Goal: Task Accomplishment & Management: Use online tool/utility

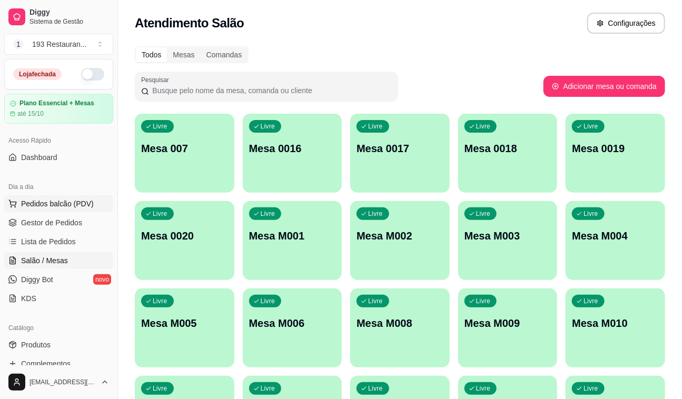
click at [53, 208] on span "Pedidos balcão (PDV)" at bounding box center [57, 204] width 73 height 11
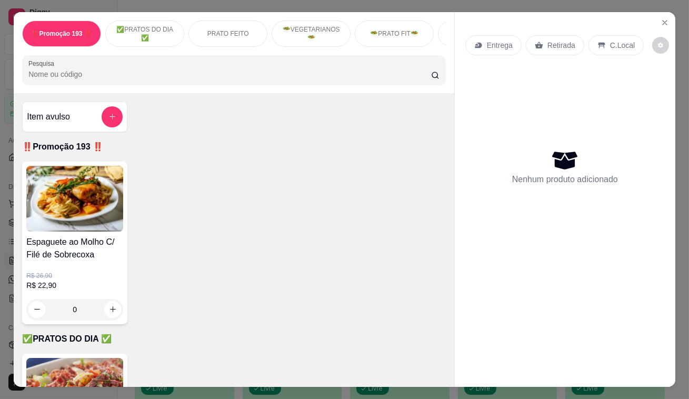
click at [537, 44] on icon at bounding box center [540, 45] width 8 height 7
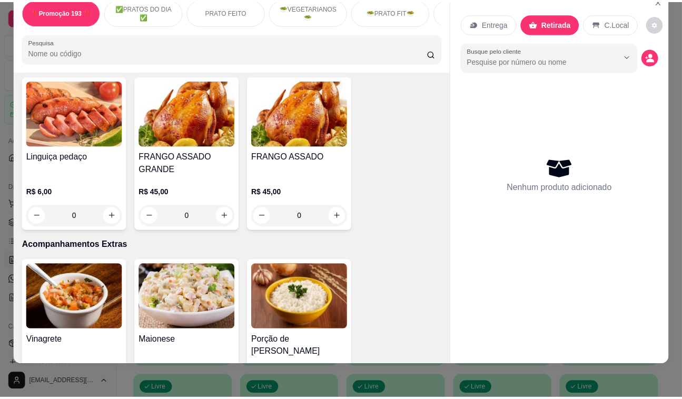
scroll to position [2489, 0]
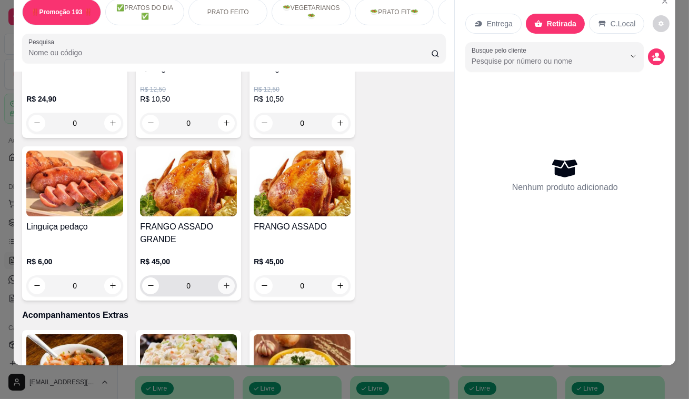
click at [220, 277] on button "increase-product-quantity" at bounding box center [226, 285] width 17 height 17
type input "1"
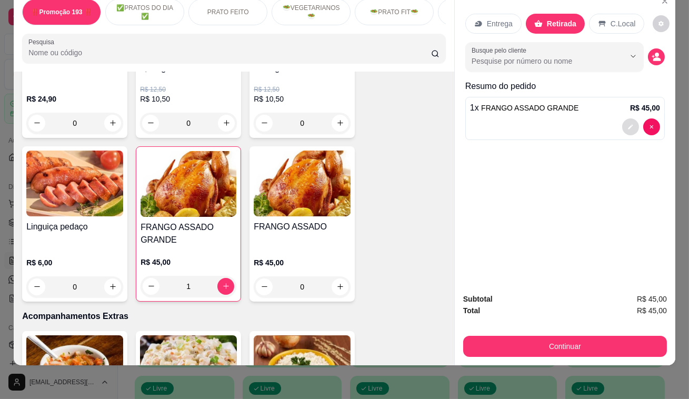
click at [628, 124] on icon "decrease-product-quantity" at bounding box center [631, 127] width 6 height 6
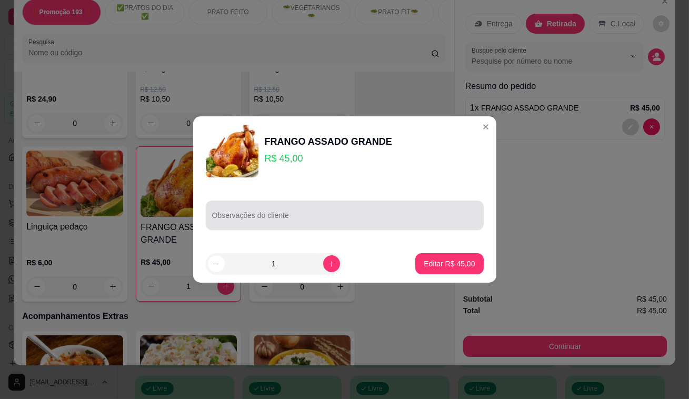
click at [345, 211] on div at bounding box center [344, 215] width 265 height 21
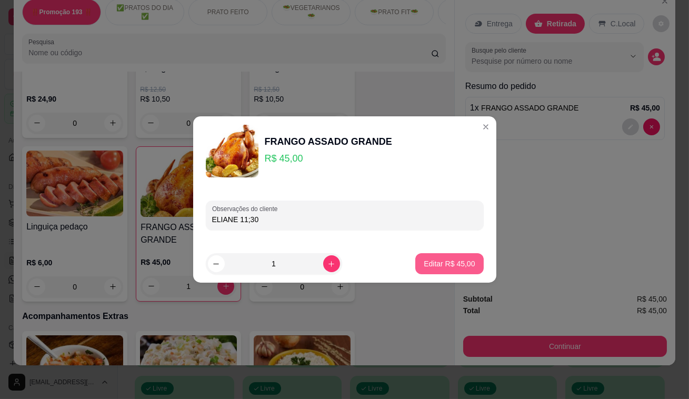
type input "ELIANE 11;30"
click at [451, 271] on button "Editar R$ 45,00" at bounding box center [450, 264] width 66 height 21
type input "0"
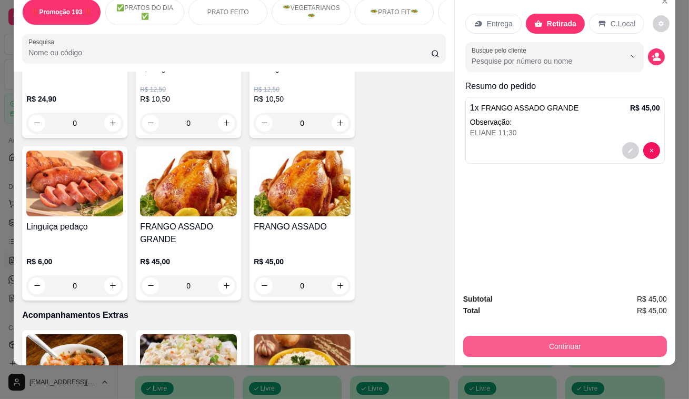
click at [544, 336] on button "Continuar" at bounding box center [565, 346] width 204 height 21
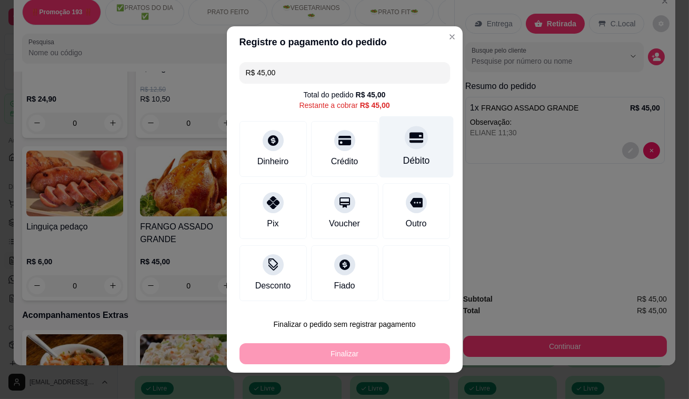
click at [411, 142] on icon at bounding box center [416, 138] width 14 height 14
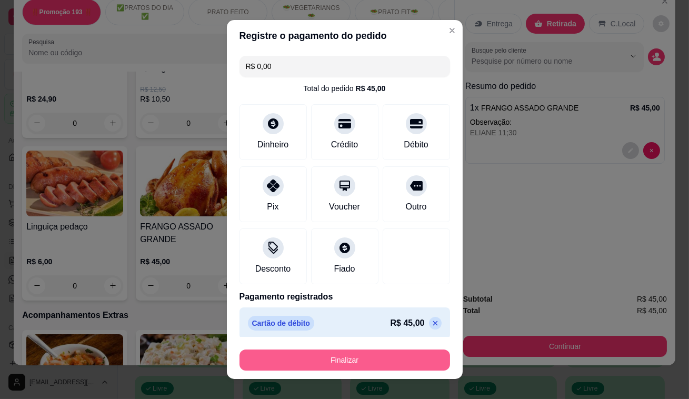
click at [379, 363] on button "Finalizar" at bounding box center [345, 360] width 211 height 21
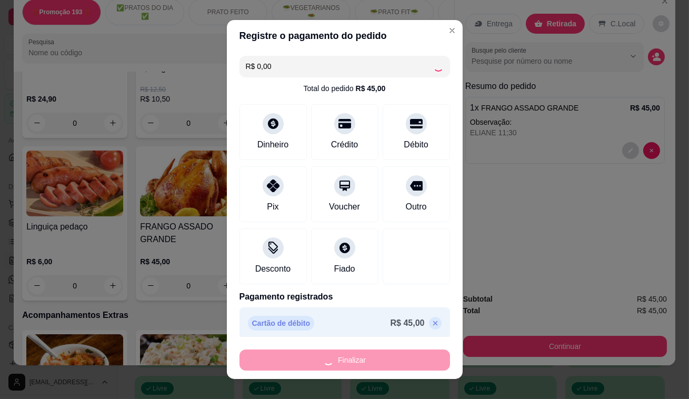
type input "-R$ 45,00"
